Goal: Navigation & Orientation: Find specific page/section

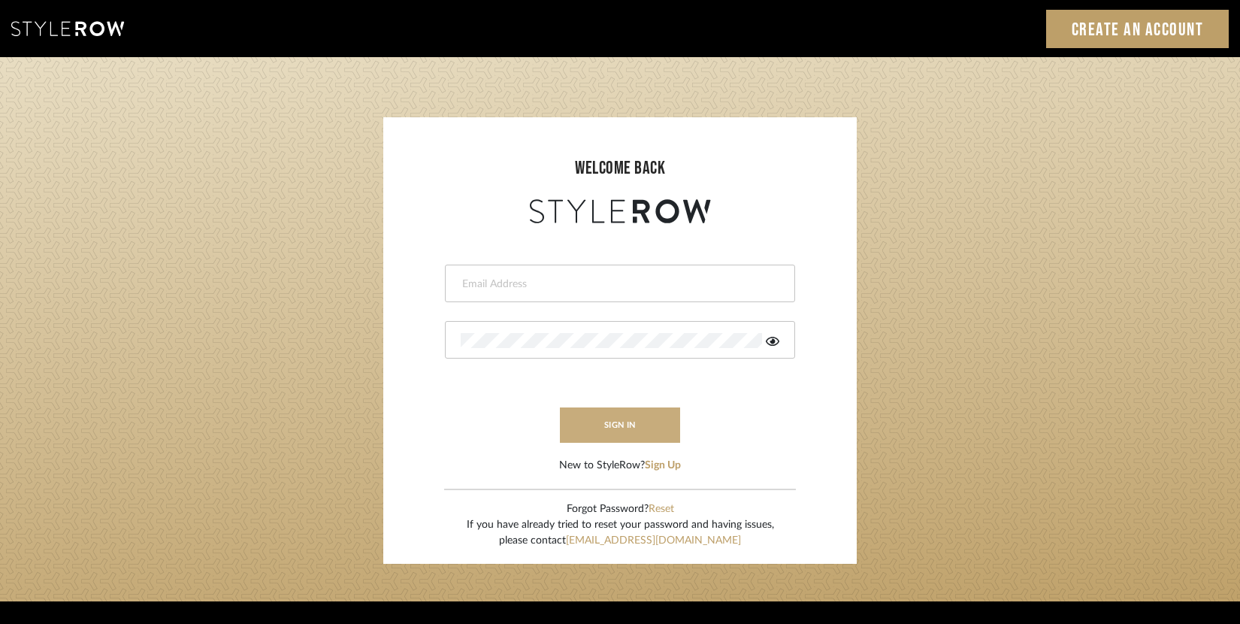
type input "[EMAIL_ADDRESS][DOMAIN_NAME]"
click at [624, 437] on button "sign in" at bounding box center [620, 424] width 120 height 35
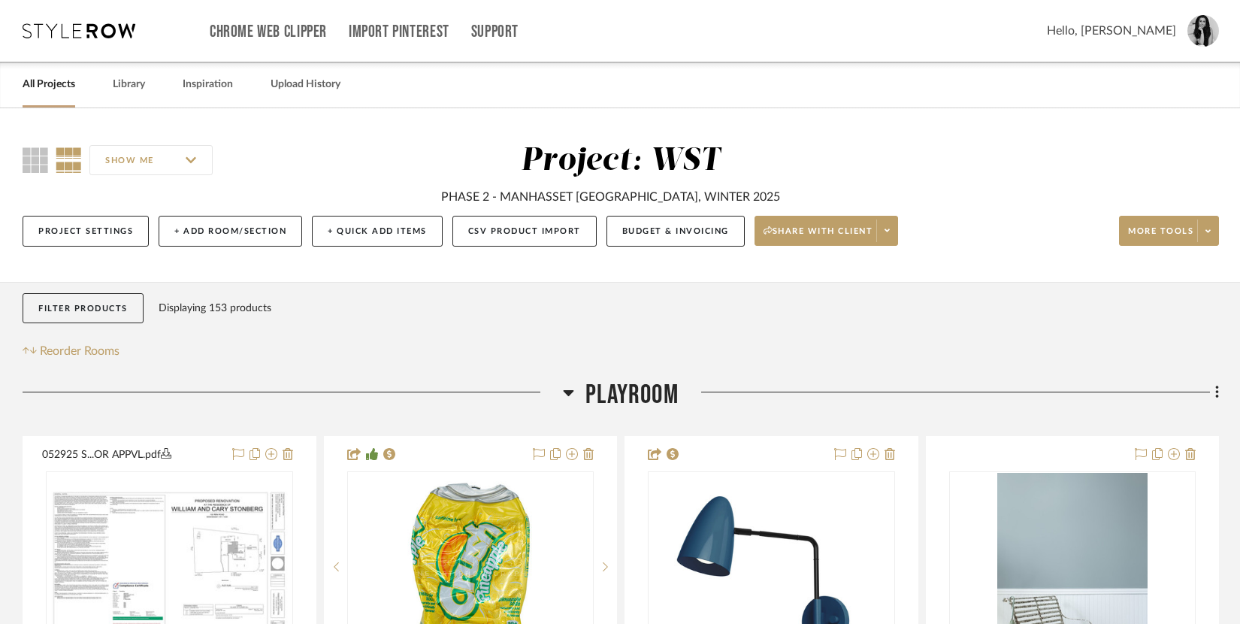
click at [53, 85] on link "All Projects" at bounding box center [49, 84] width 53 height 20
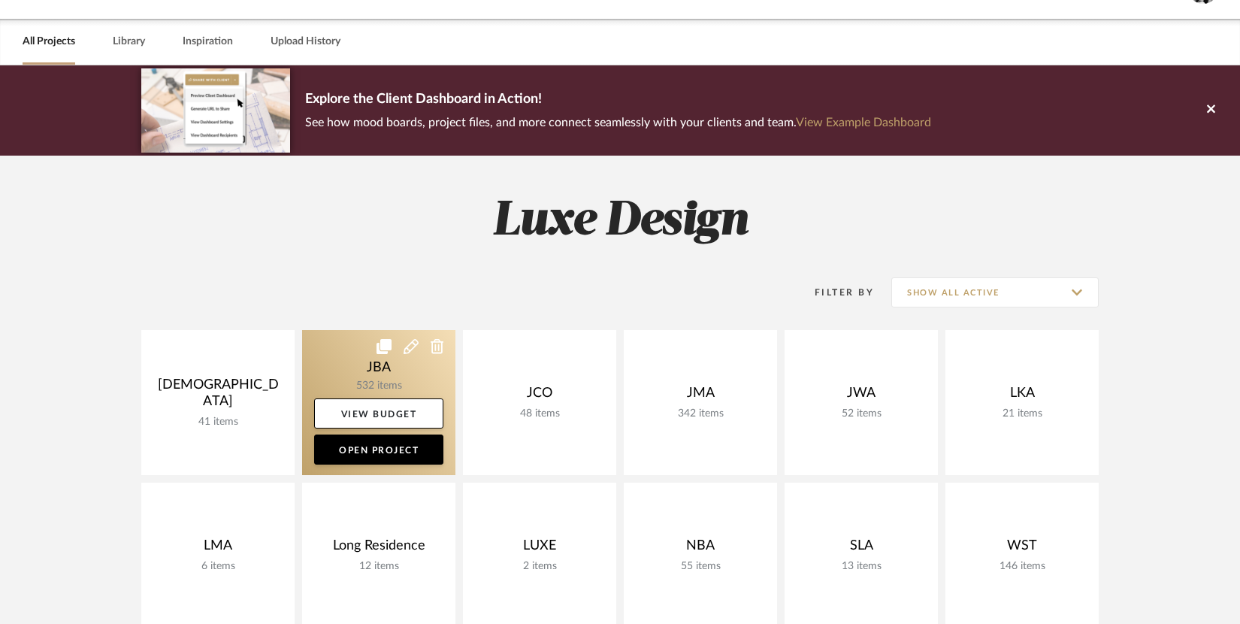
scroll to position [116, 0]
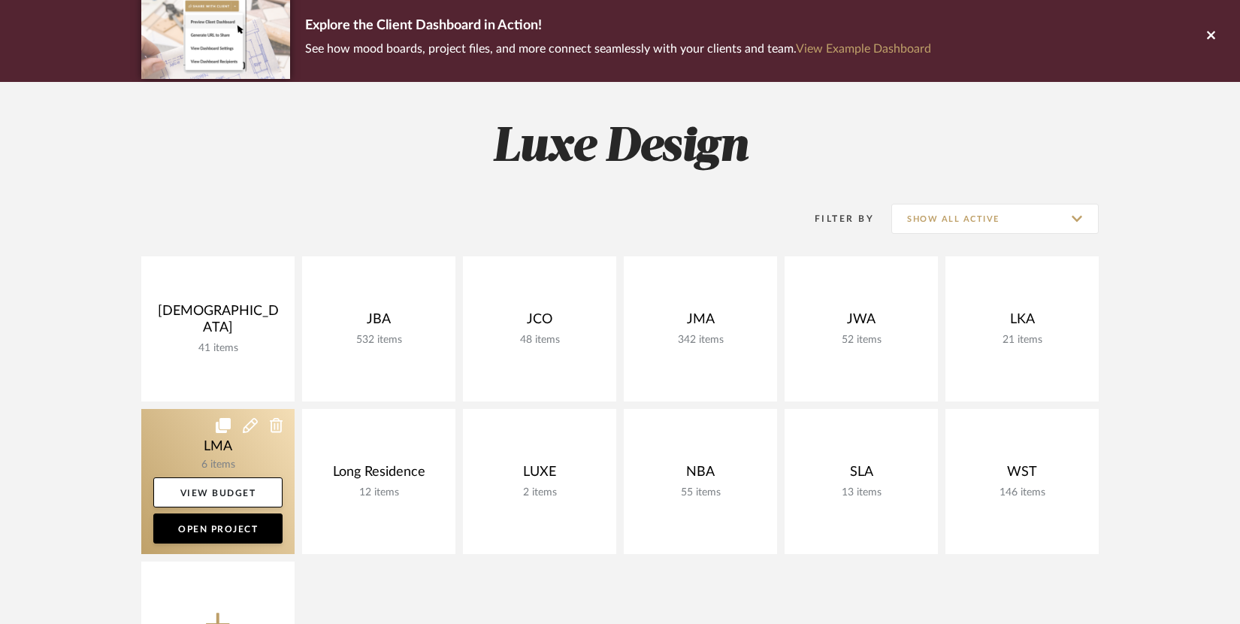
click at [252, 446] on link at bounding box center [217, 481] width 153 height 145
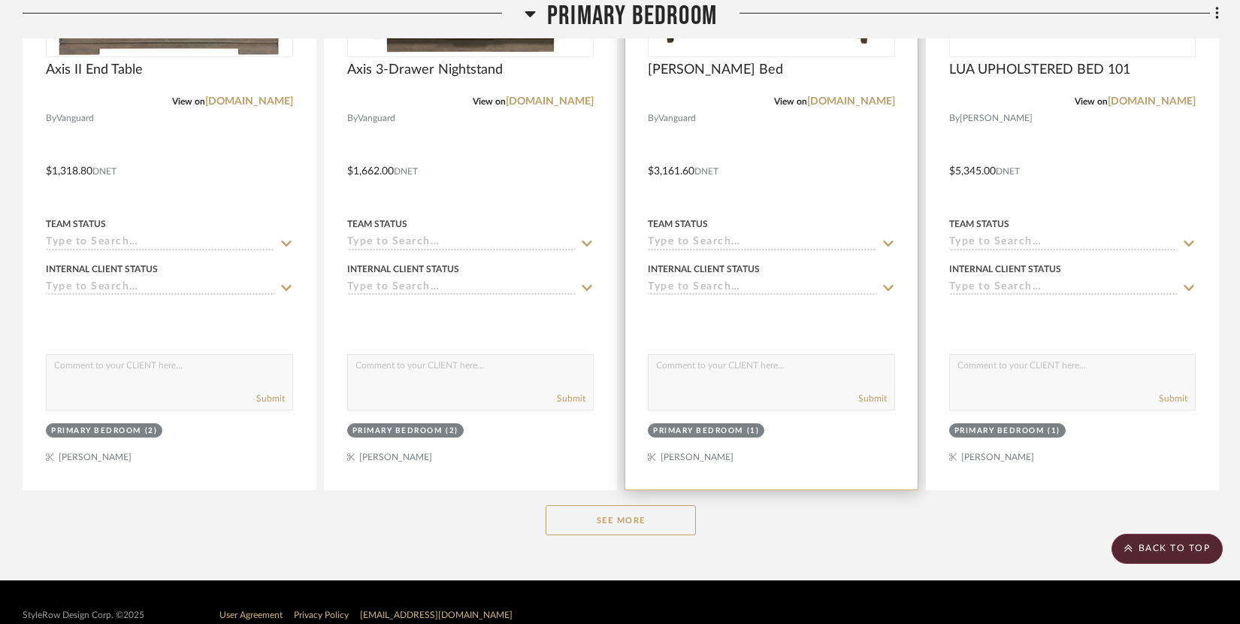
scroll to position [1339, 0]
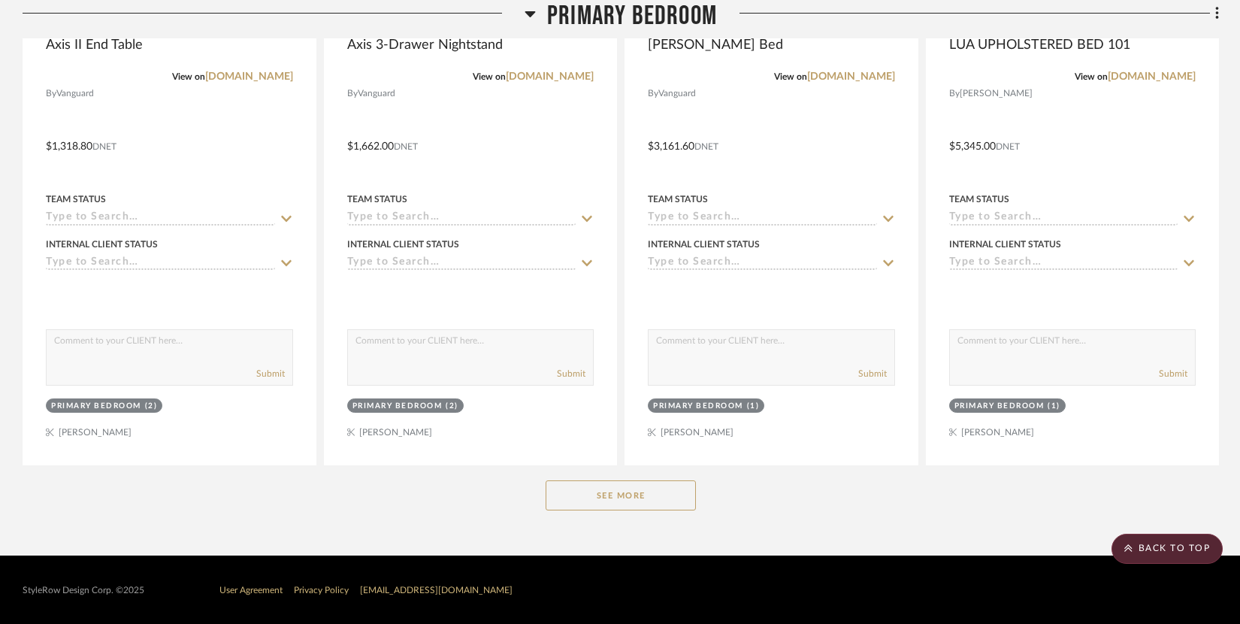
click at [604, 494] on button "See More" at bounding box center [621, 495] width 150 height 30
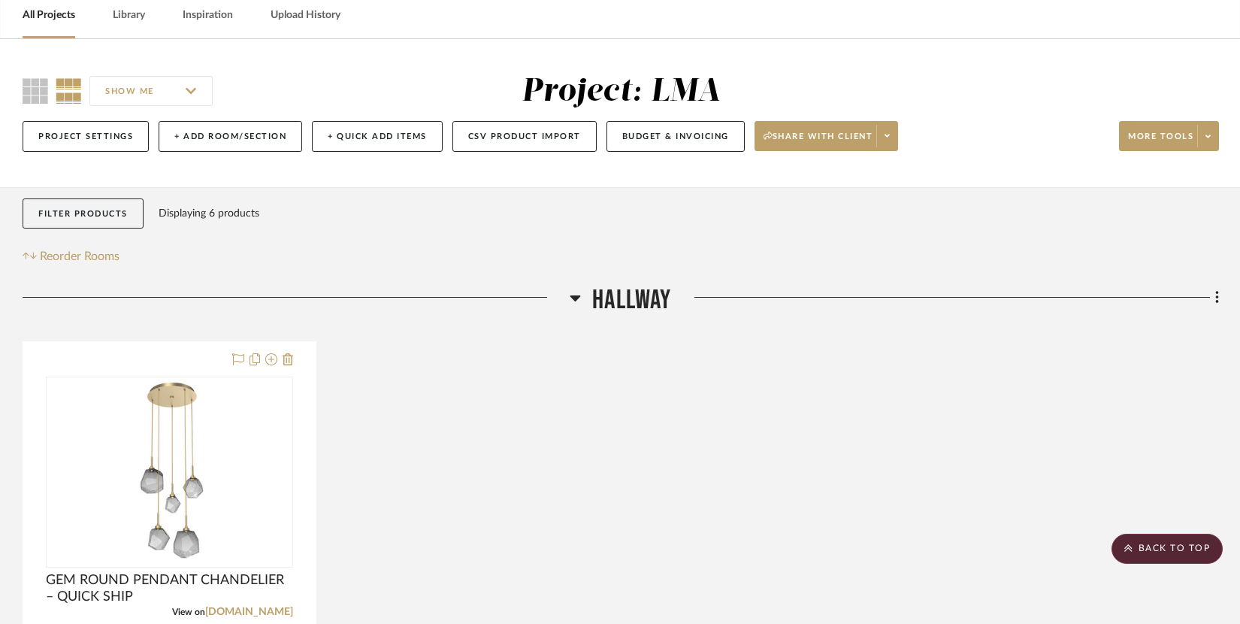
scroll to position [0, 0]
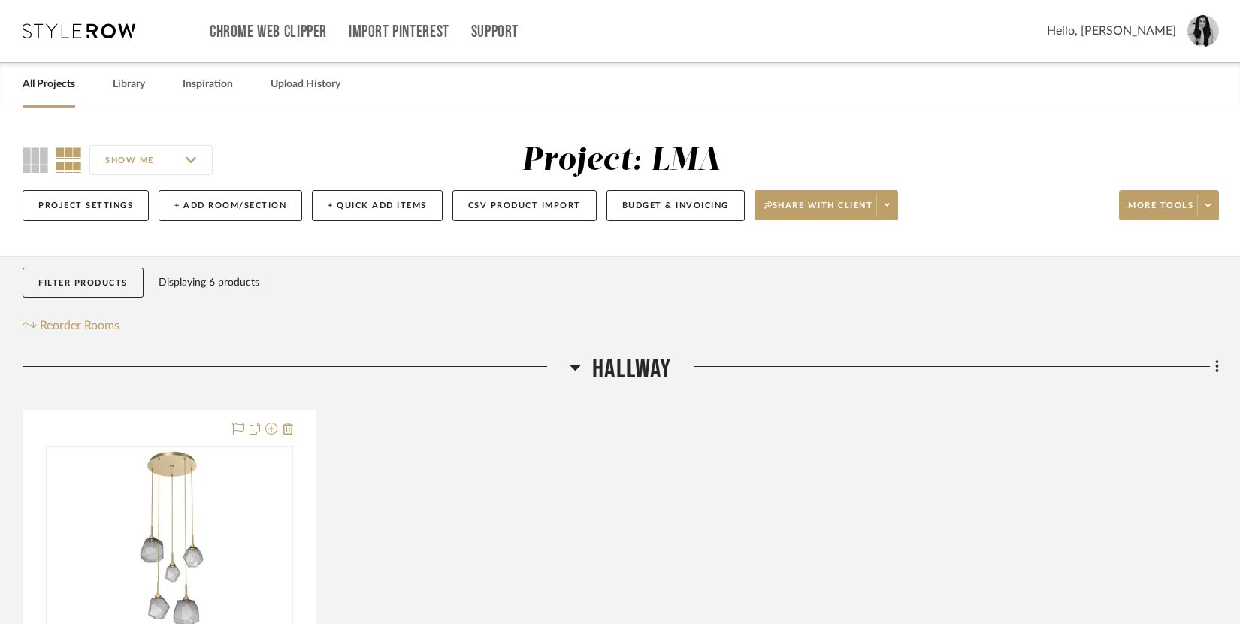
click at [40, 88] on link "All Projects" at bounding box center [49, 84] width 53 height 20
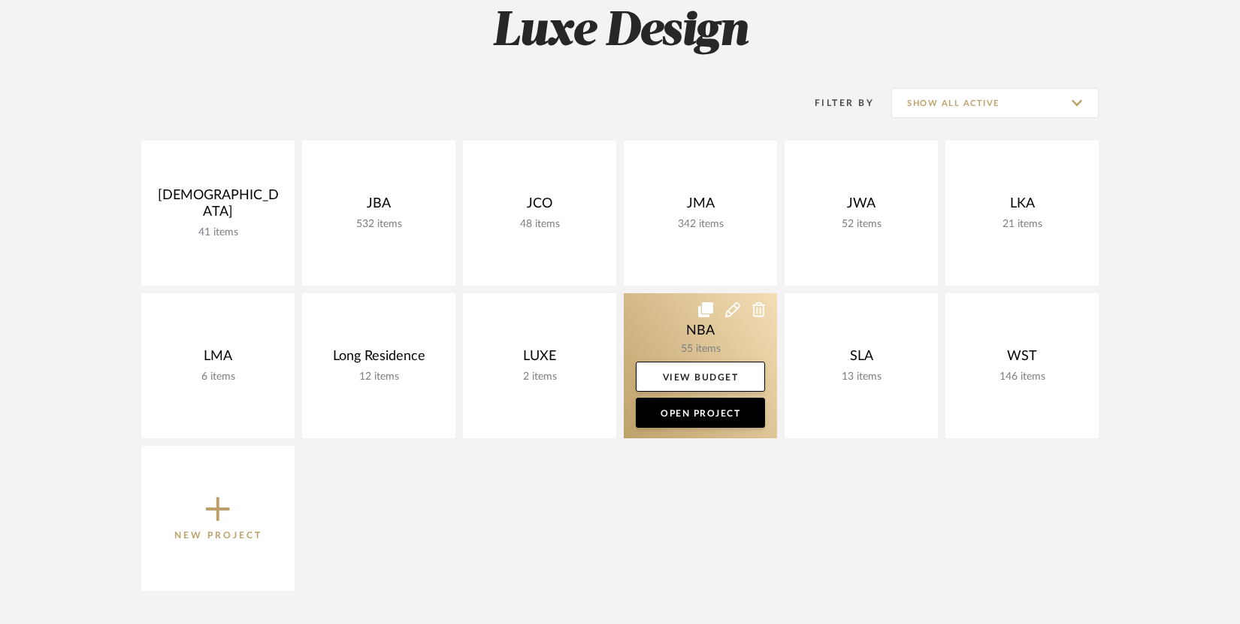
scroll to position [237, 0]
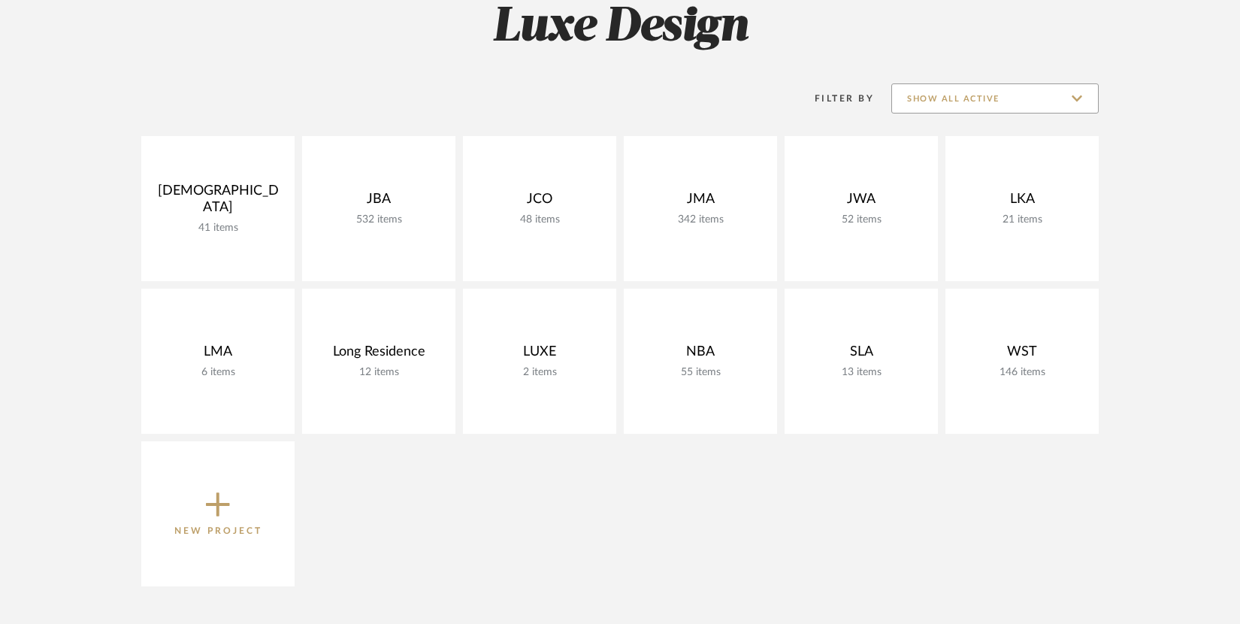
click at [995, 91] on input "Show All Active" at bounding box center [994, 98] width 207 height 30
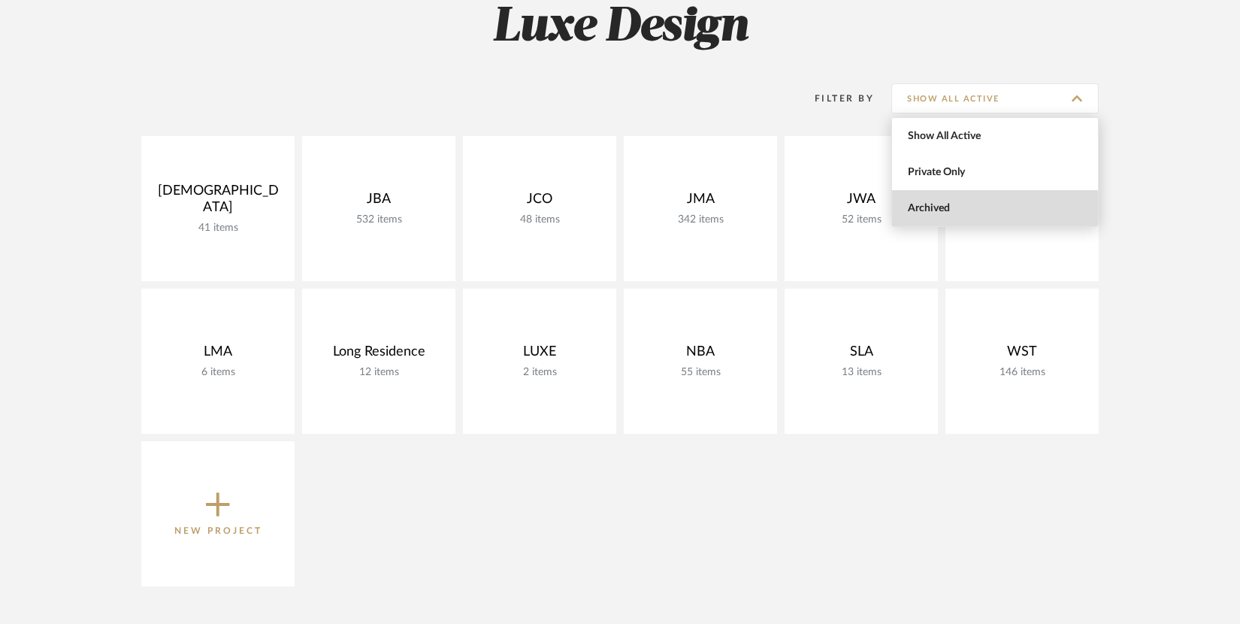
click at [925, 207] on span "Archived" at bounding box center [997, 208] width 178 height 13
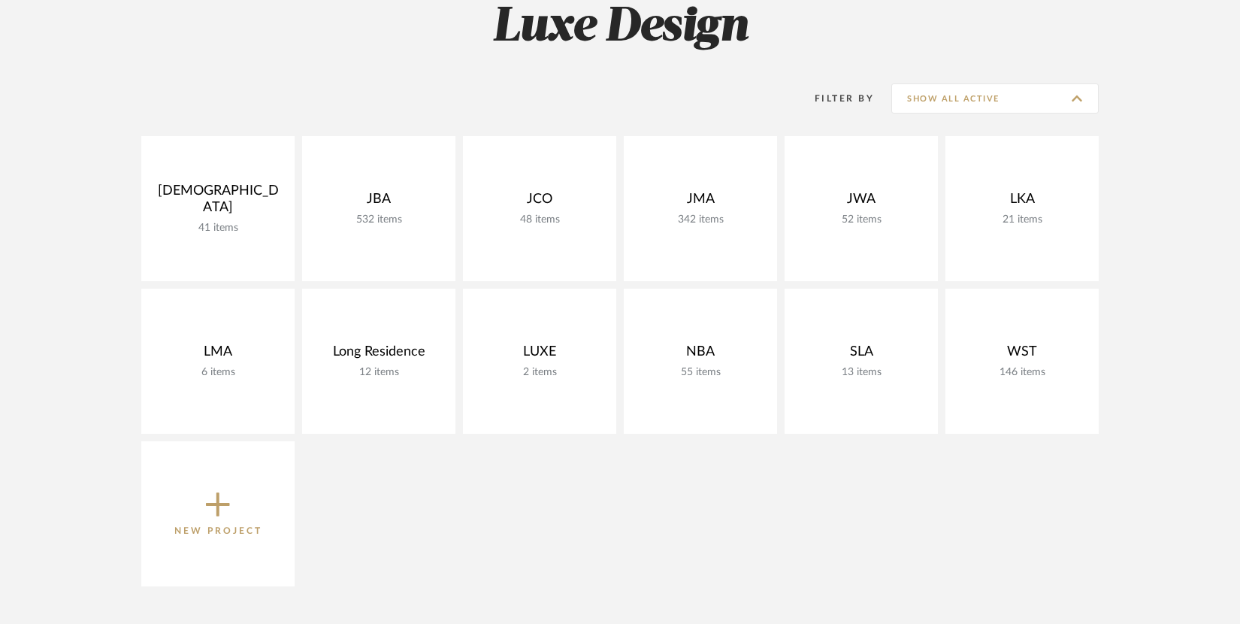
type input "Archived"
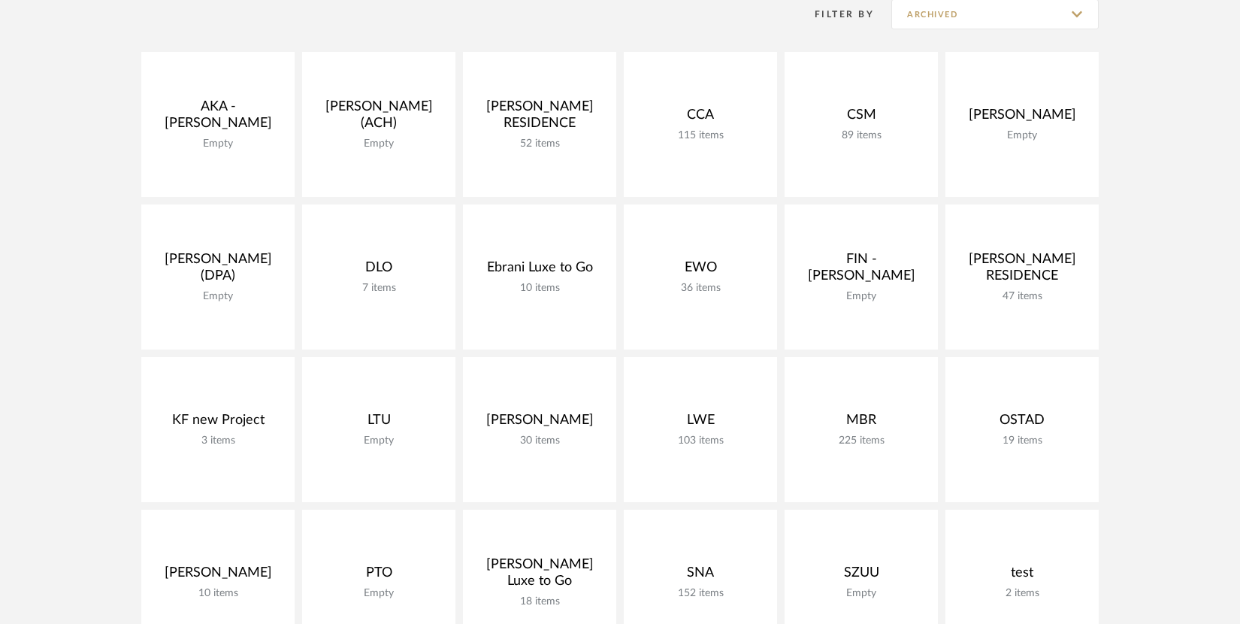
scroll to position [512, 0]
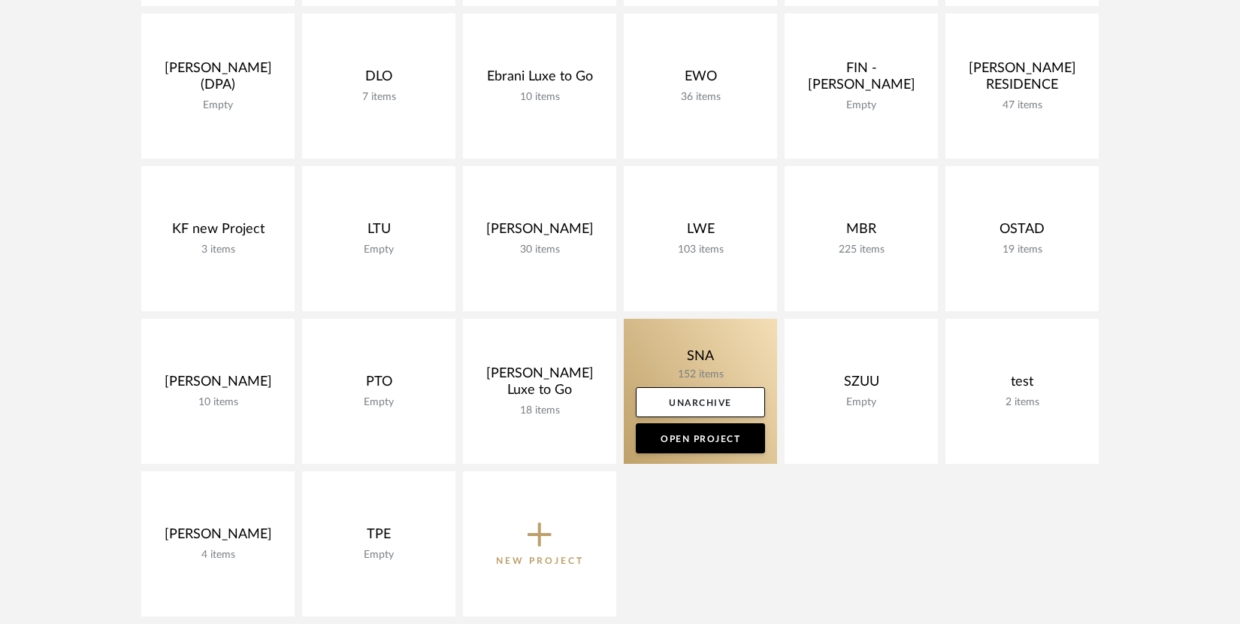
click at [688, 360] on link at bounding box center [700, 391] width 153 height 145
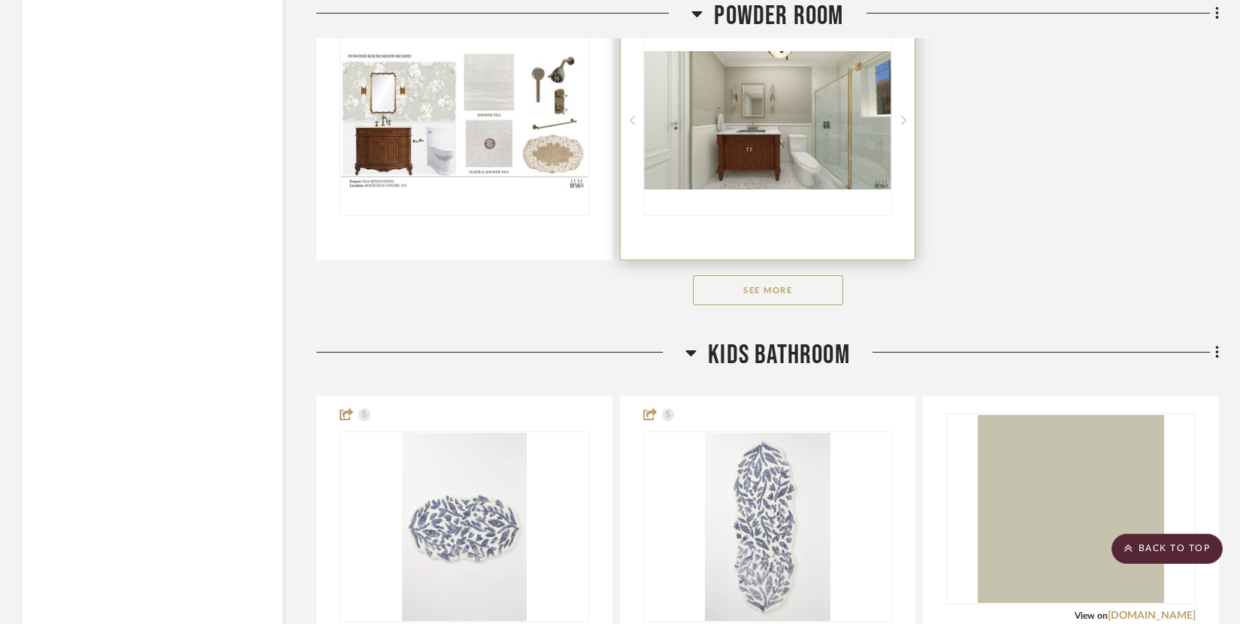
scroll to position [3895, 0]
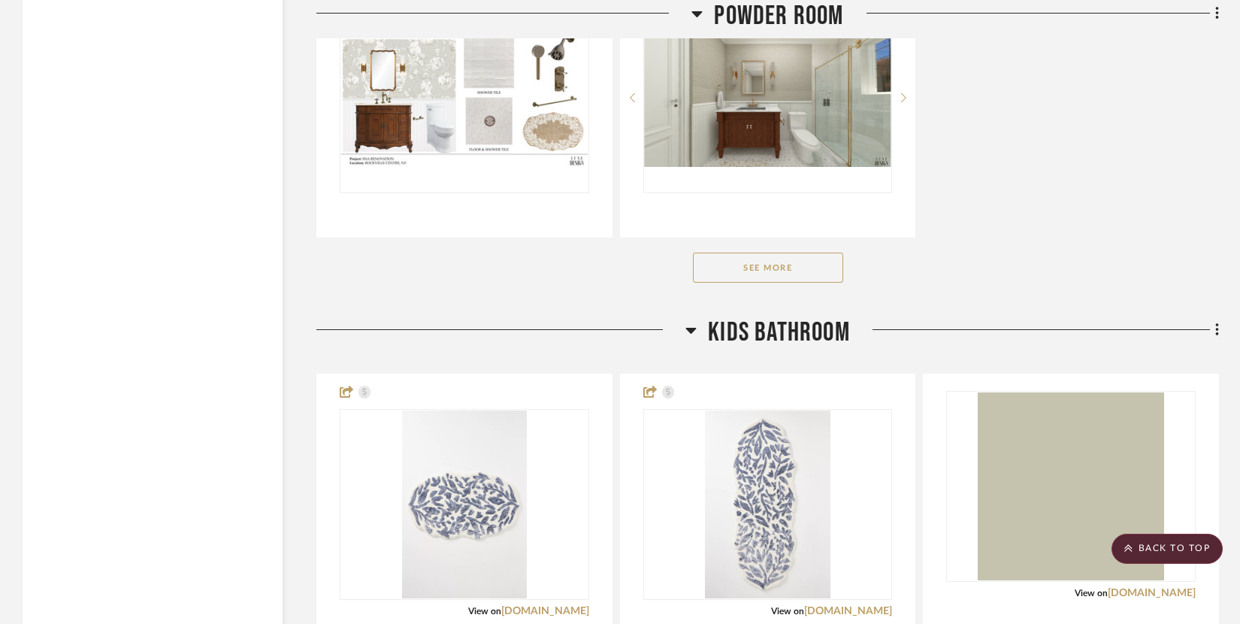
click at [827, 265] on button "See More" at bounding box center [768, 267] width 150 height 30
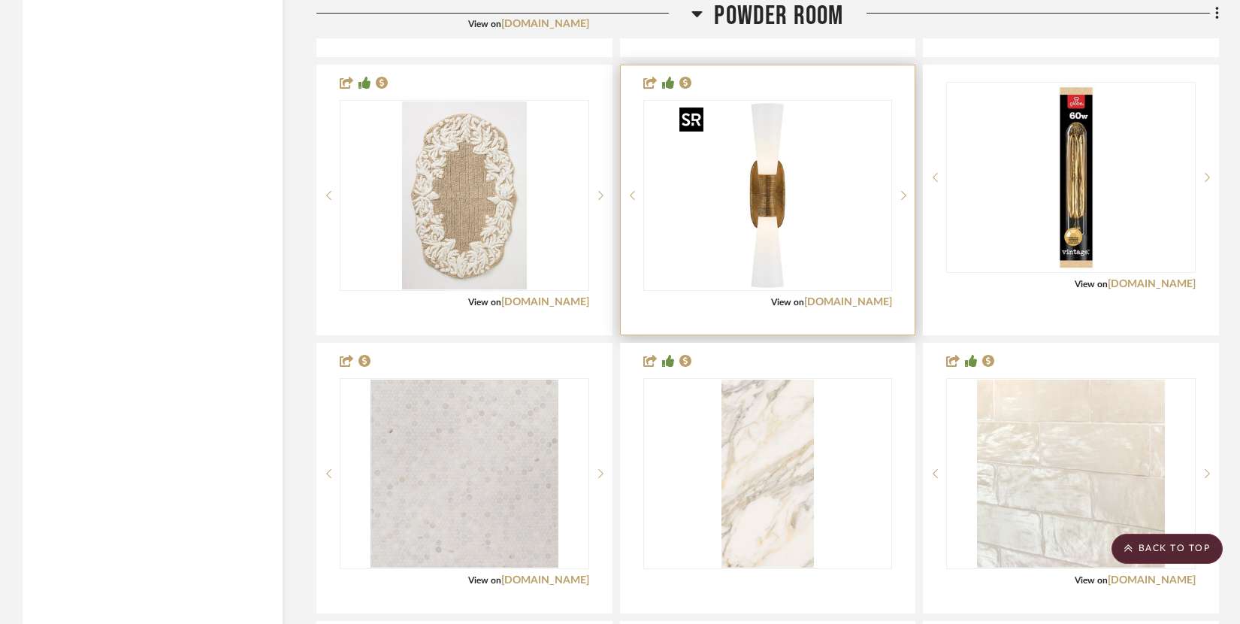
scroll to position [4354, 0]
click at [839, 296] on link "visualcomfort.com" at bounding box center [848, 301] width 88 height 11
